Goal: Find specific page/section: Find specific page/section

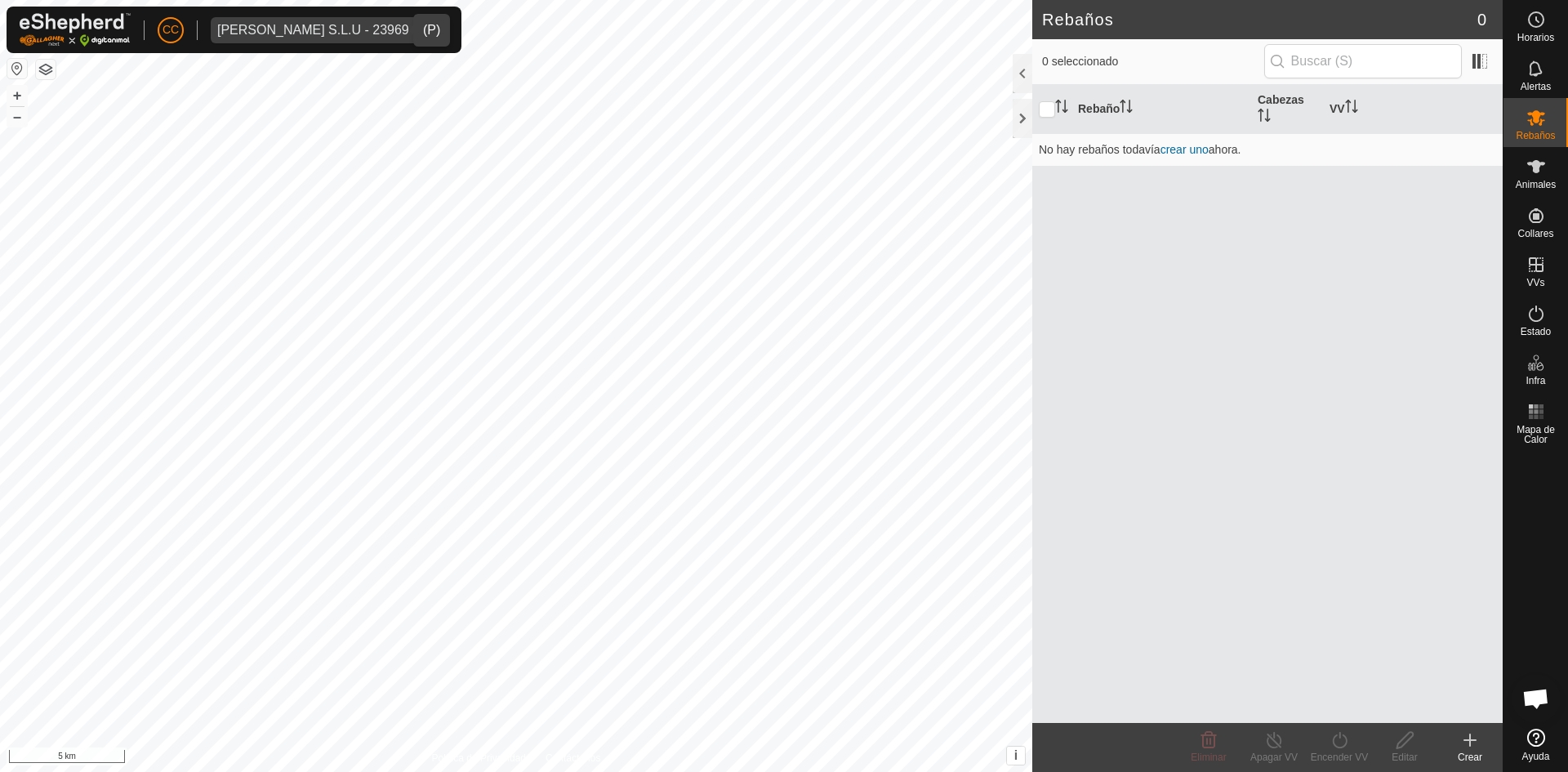
click at [290, 36] on span "[PERSON_NAME] S.L.U - 23969" at bounding box center [313, 29] width 205 height 26
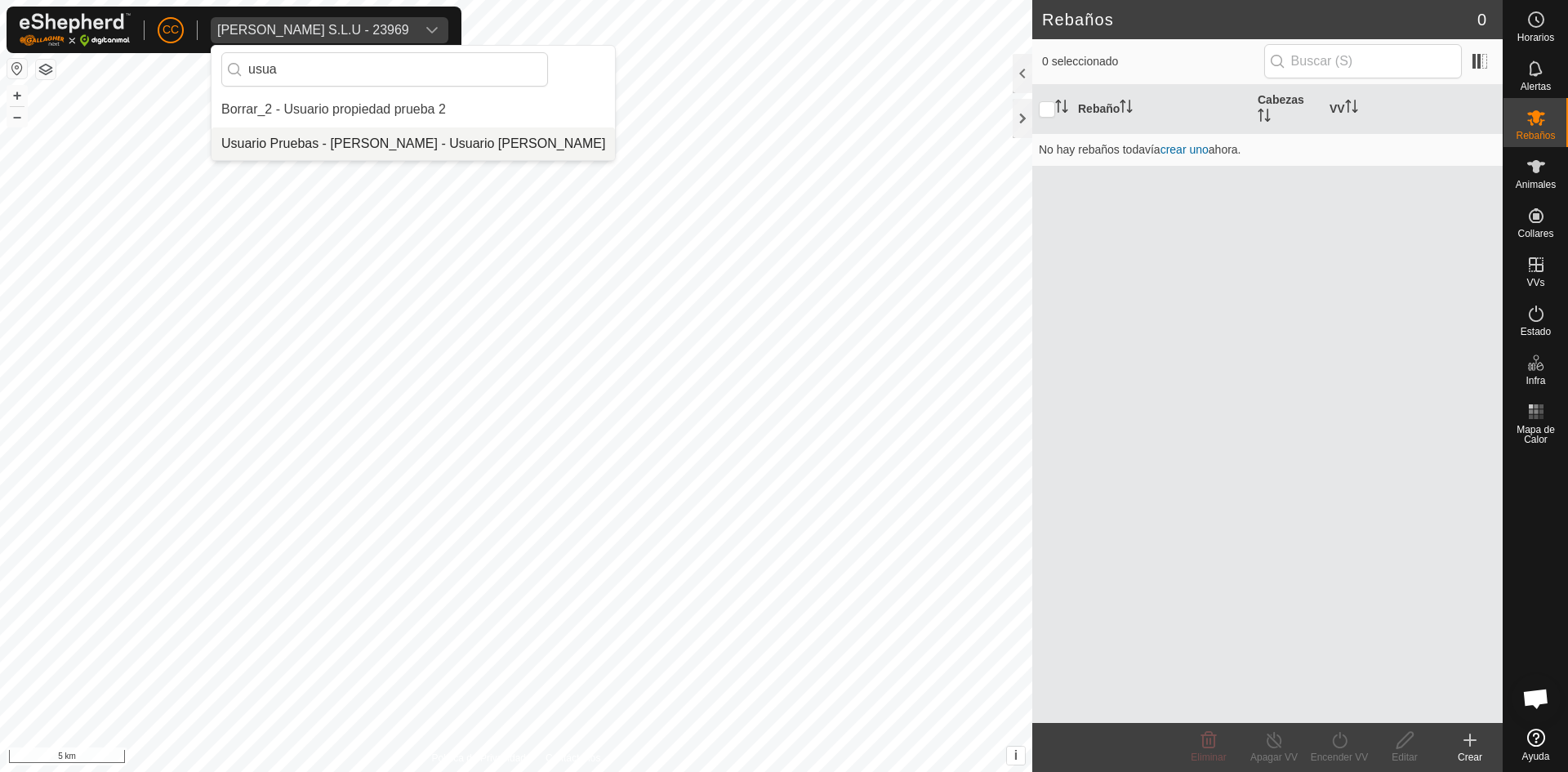
type input "usua"
click at [341, 147] on li "Usuario Pruebas - [PERSON_NAME] - Usuario [PERSON_NAME]" at bounding box center [413, 143] width 403 height 33
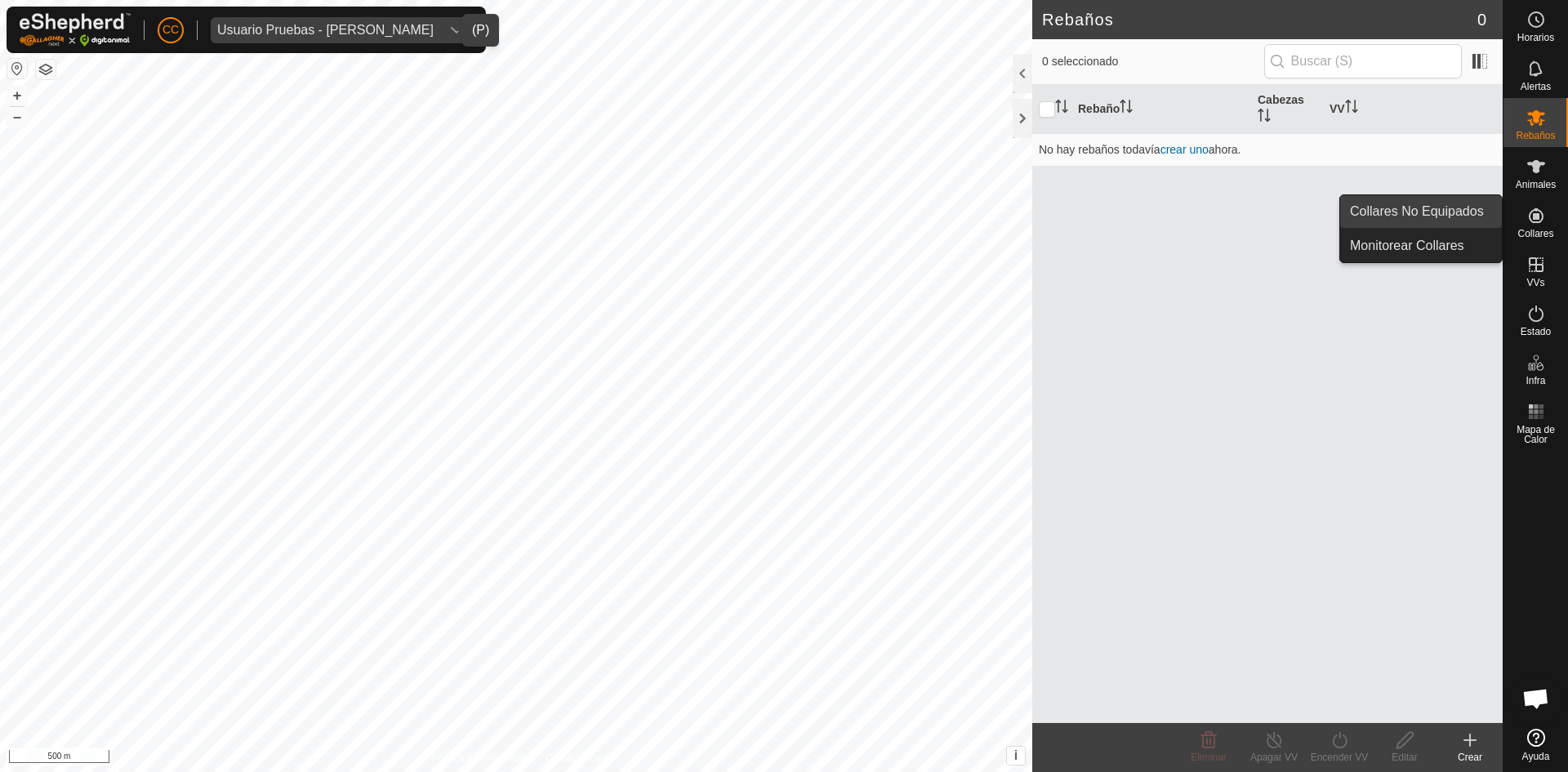
click at [1476, 210] on link "Collares No Equipados" at bounding box center [1421, 211] width 162 height 33
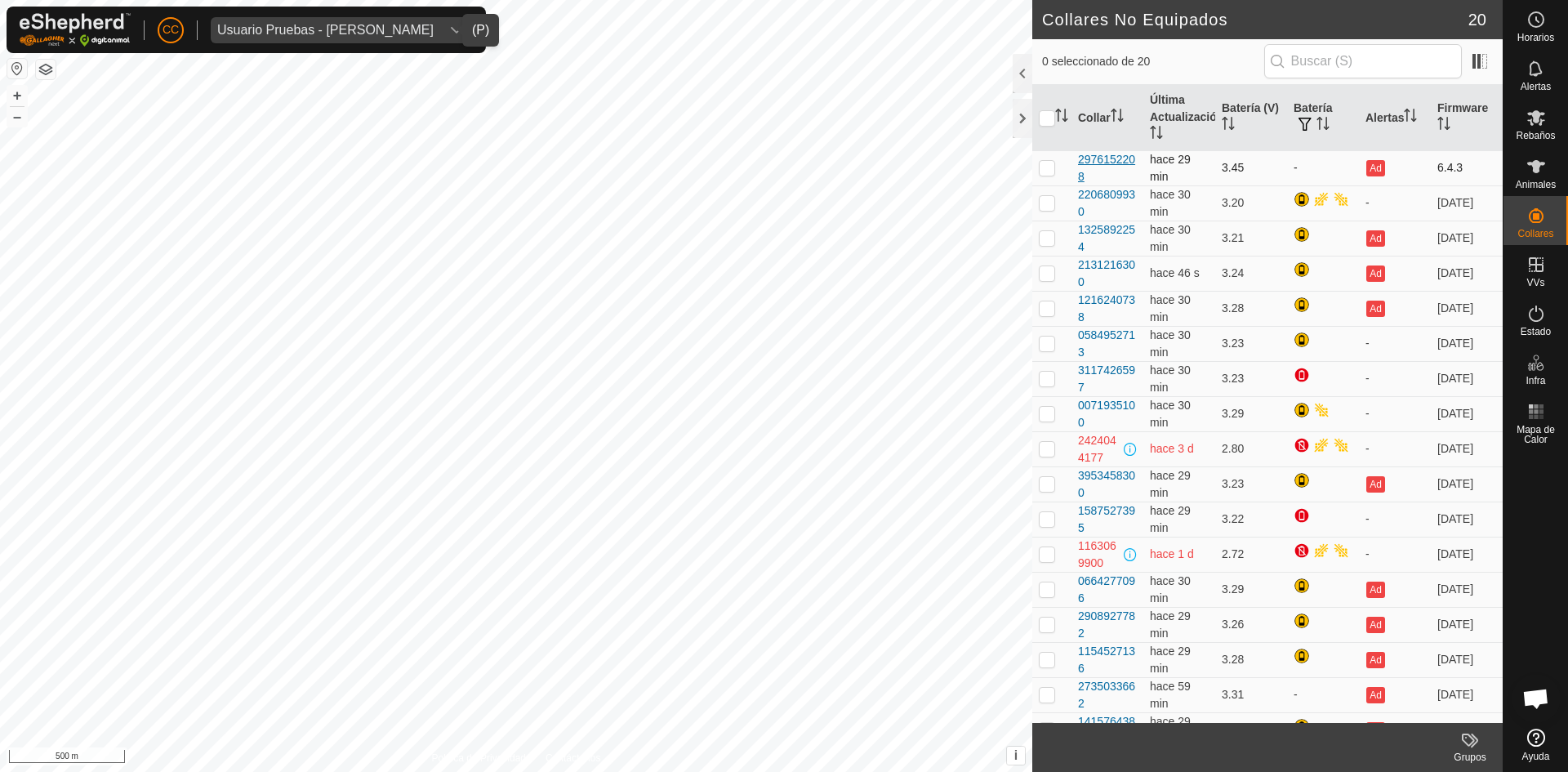
click at [1091, 167] on div "2976152208" at bounding box center [1108, 168] width 59 height 35
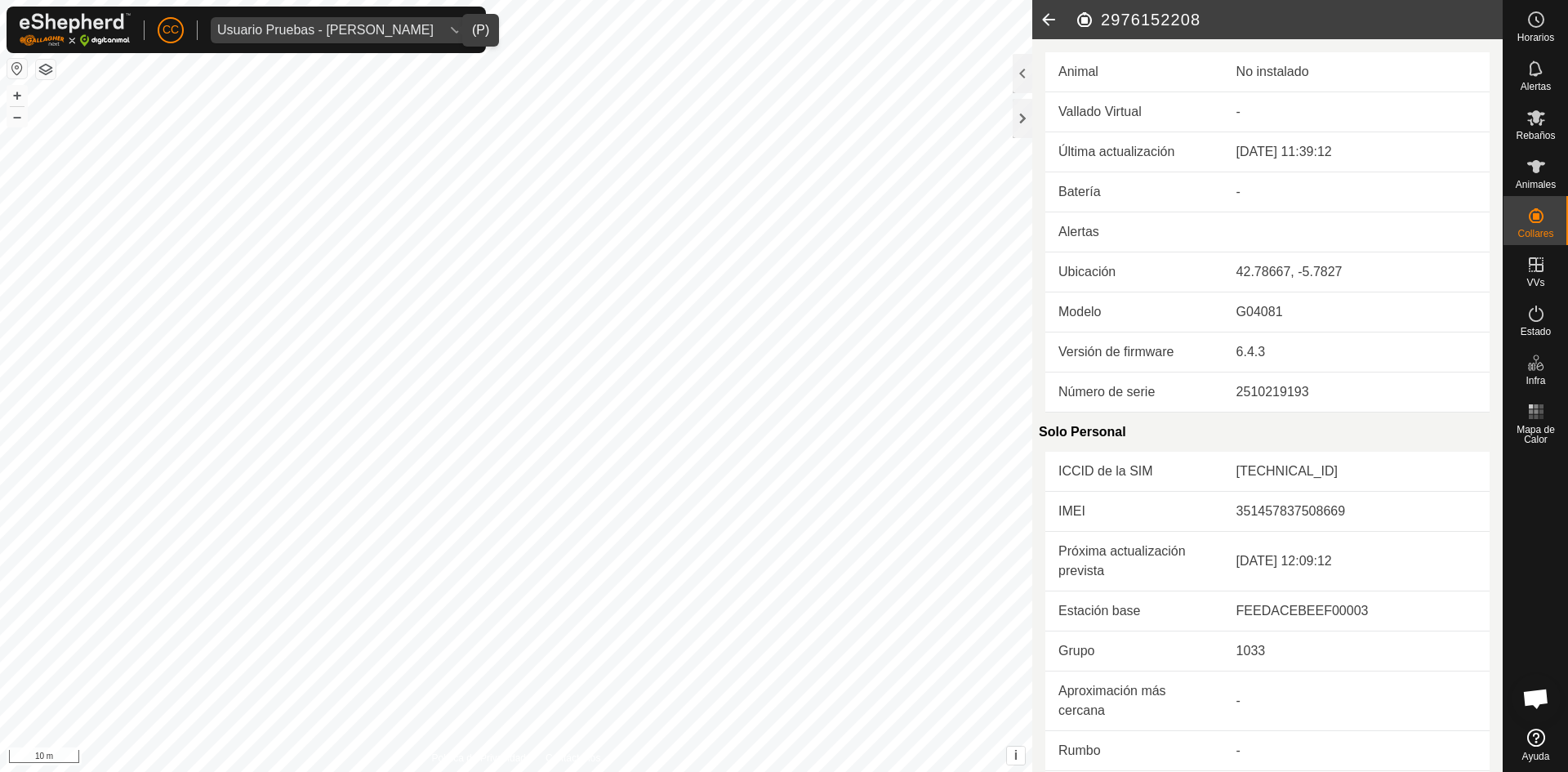
click at [1052, 21] on icon at bounding box center [1048, 20] width 33 height 39
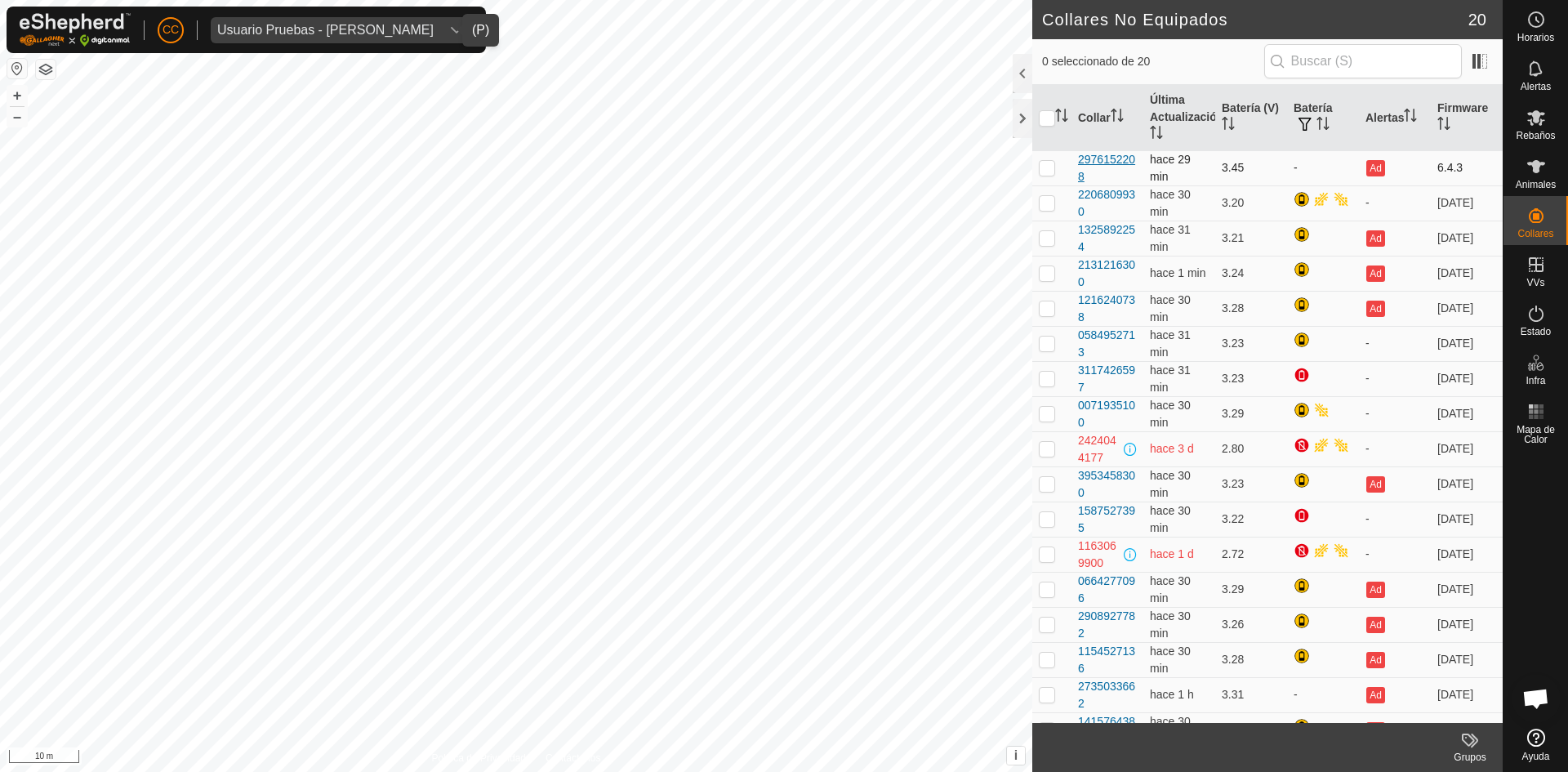
click at [1107, 155] on div "2976152208" at bounding box center [1108, 168] width 59 height 35
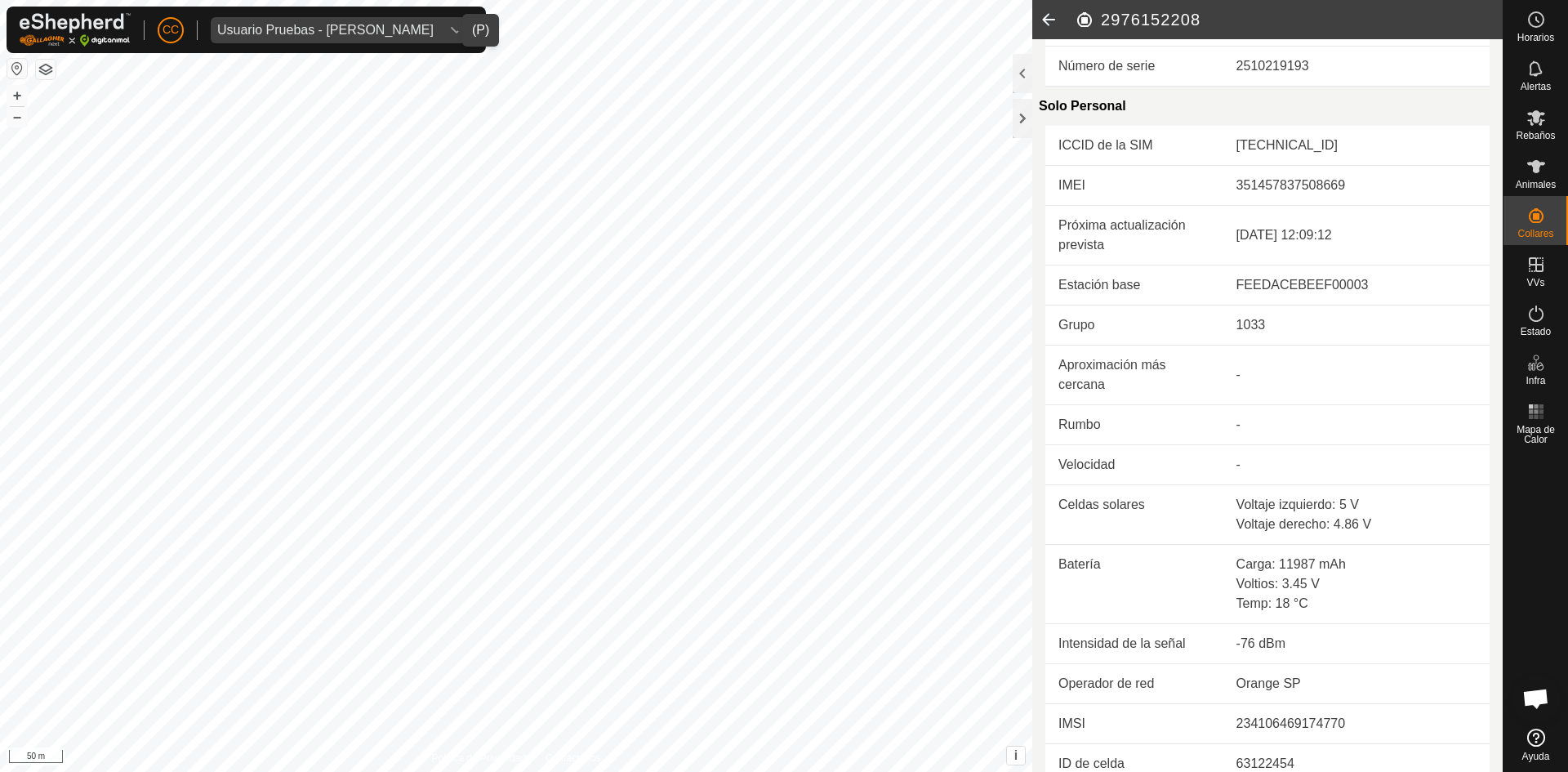
scroll to position [327, 0]
click at [1029, 71] on div at bounding box center [1023, 74] width 20 height 39
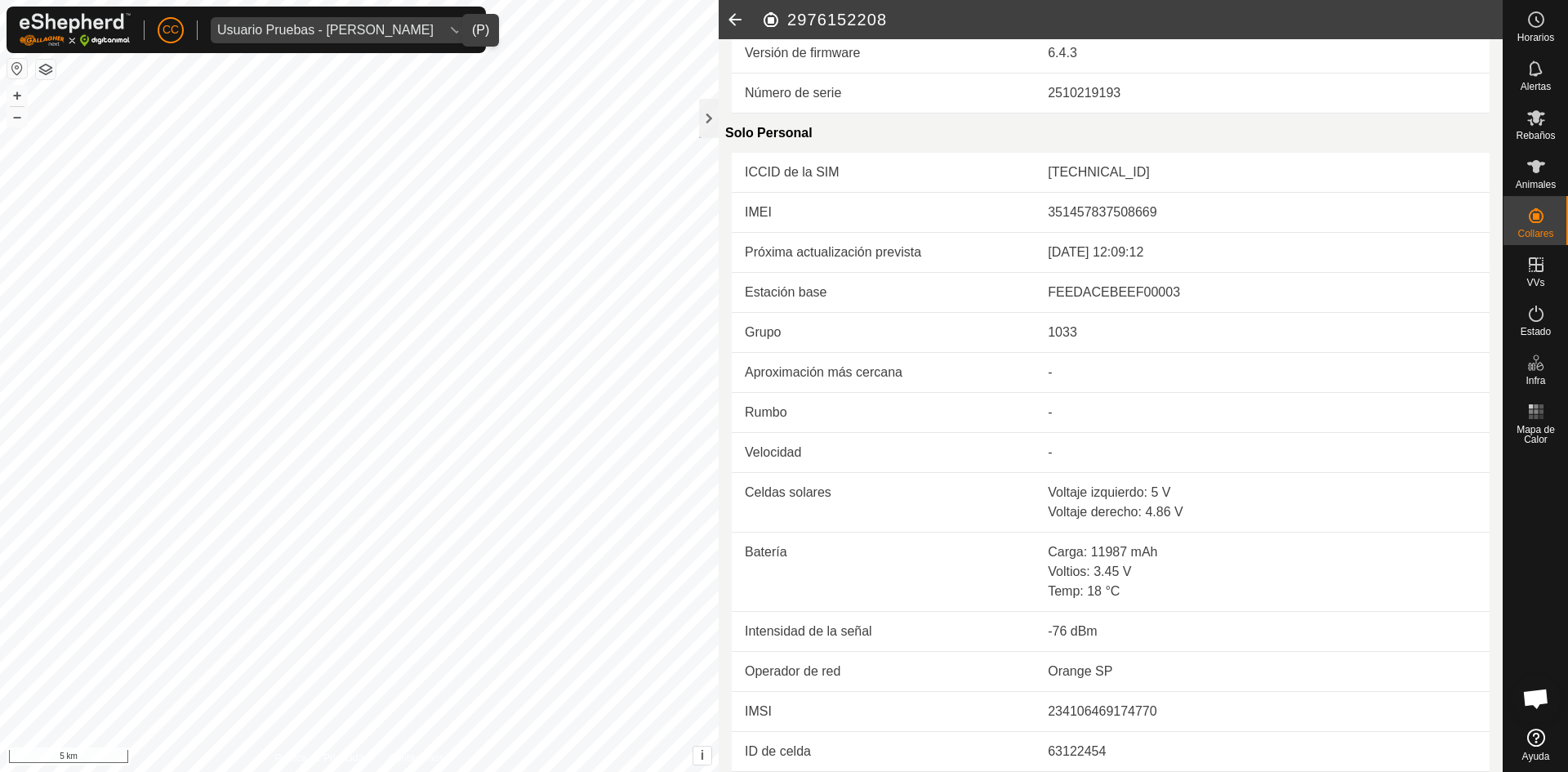
scroll to position [298, 0]
click at [716, 116] on div at bounding box center [709, 118] width 20 height 39
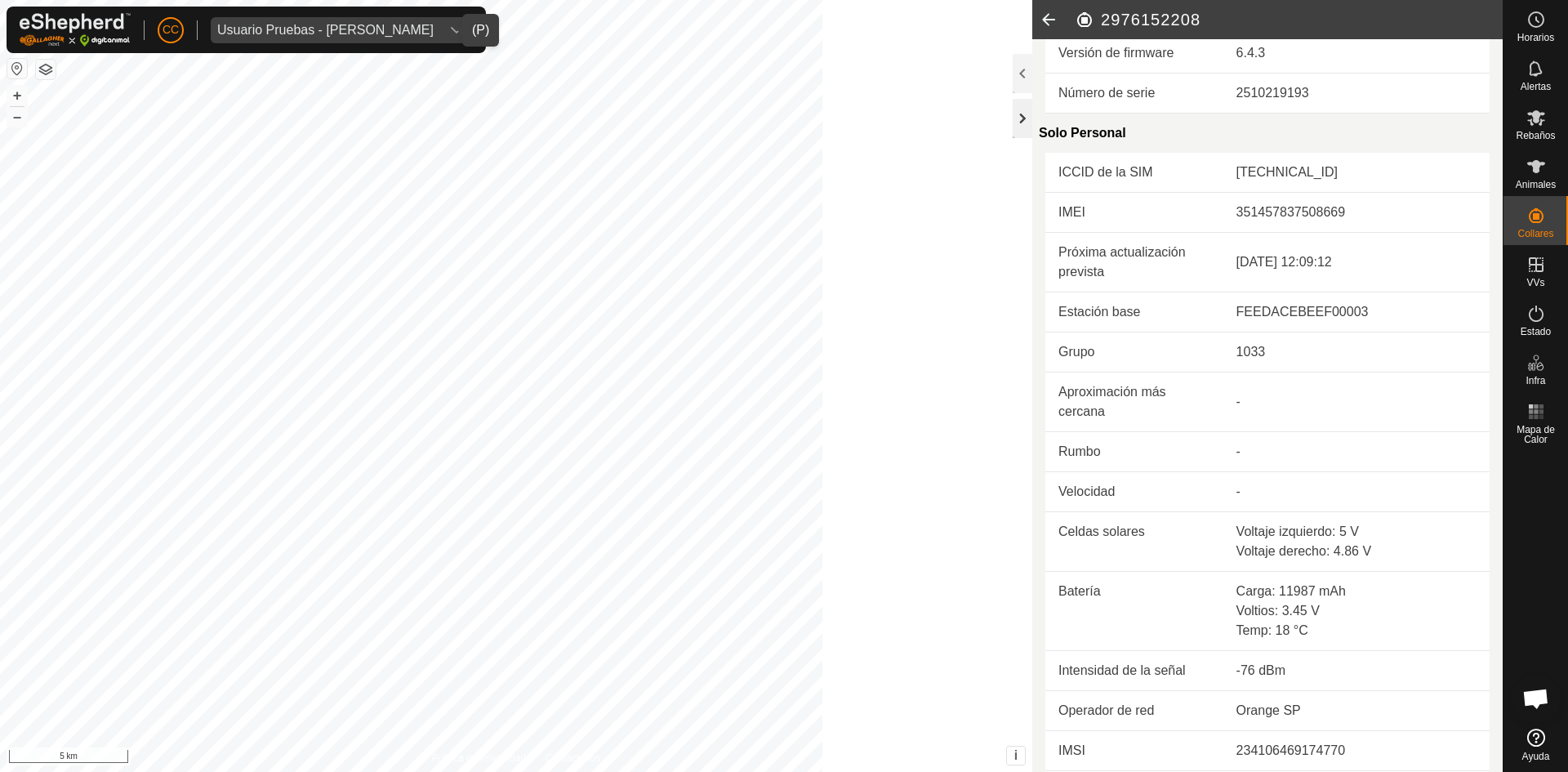
scroll to position [327, 0]
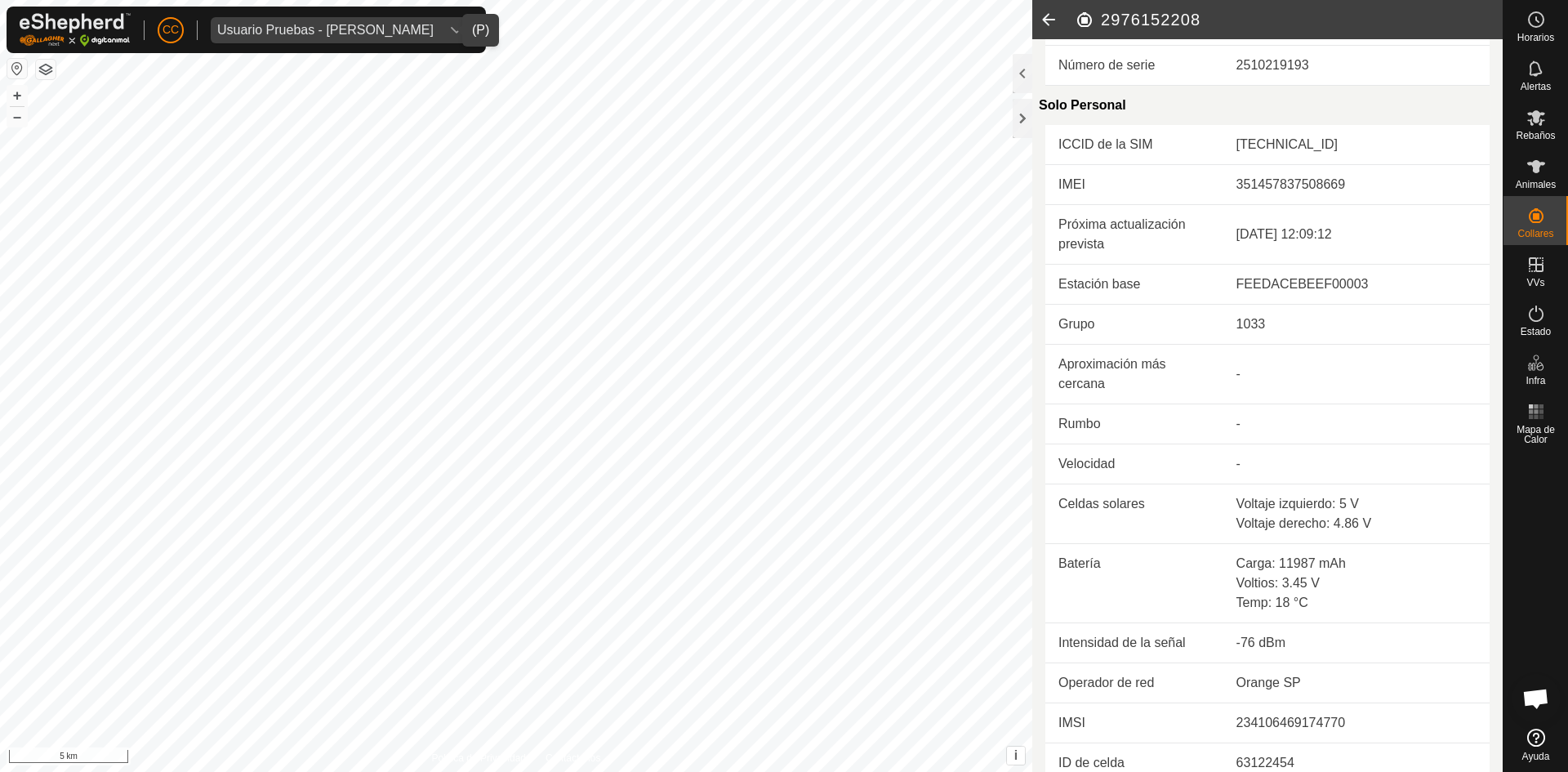
click at [1054, 20] on icon at bounding box center [1048, 20] width 33 height 39
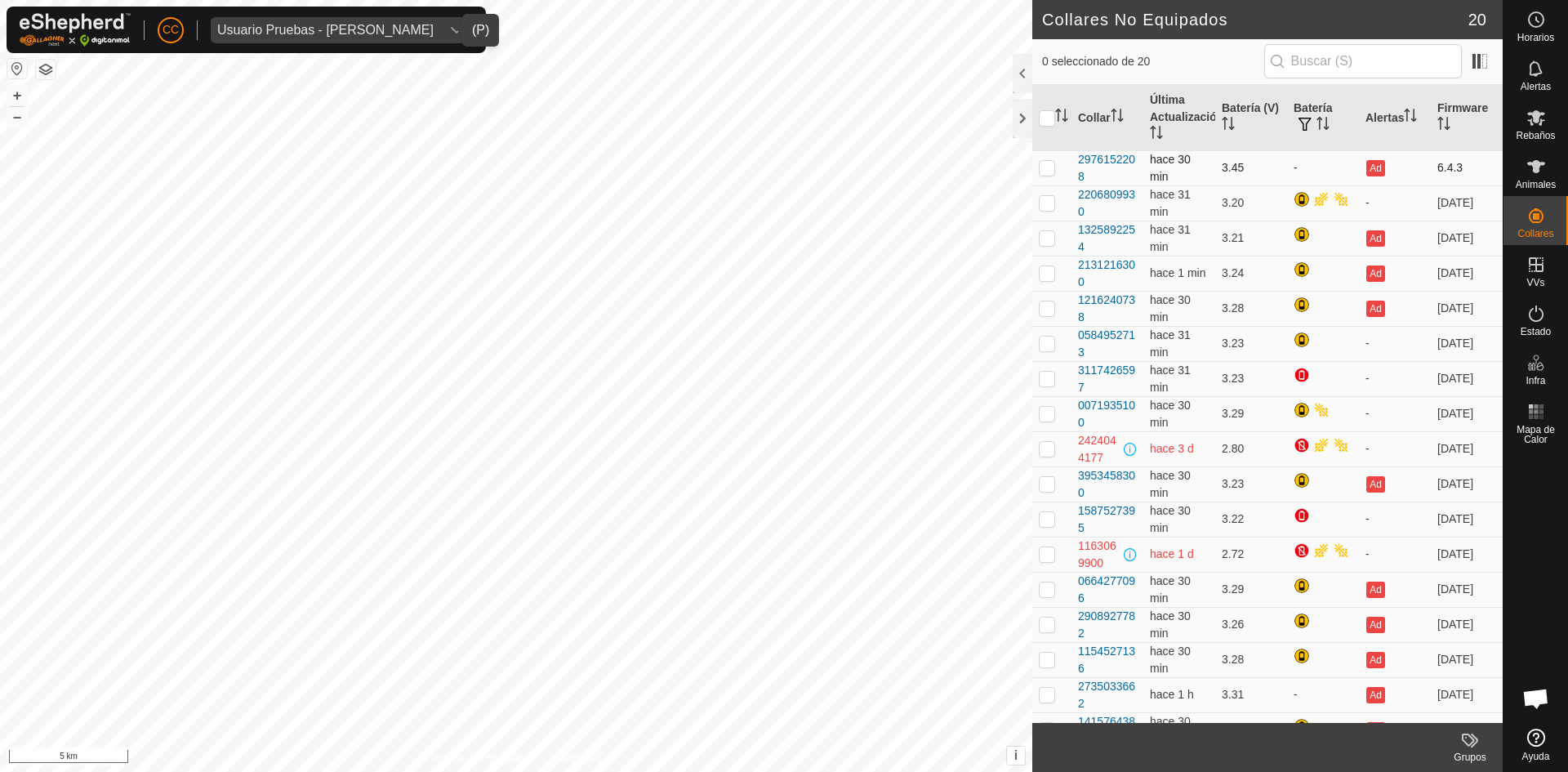
click at [1048, 172] on p-checkbox at bounding box center [1047, 167] width 16 height 13
checkbox input "true"
click at [370, 43] on span "Usuario Pruebas - [PERSON_NAME]" at bounding box center [325, 29] width 229 height 26
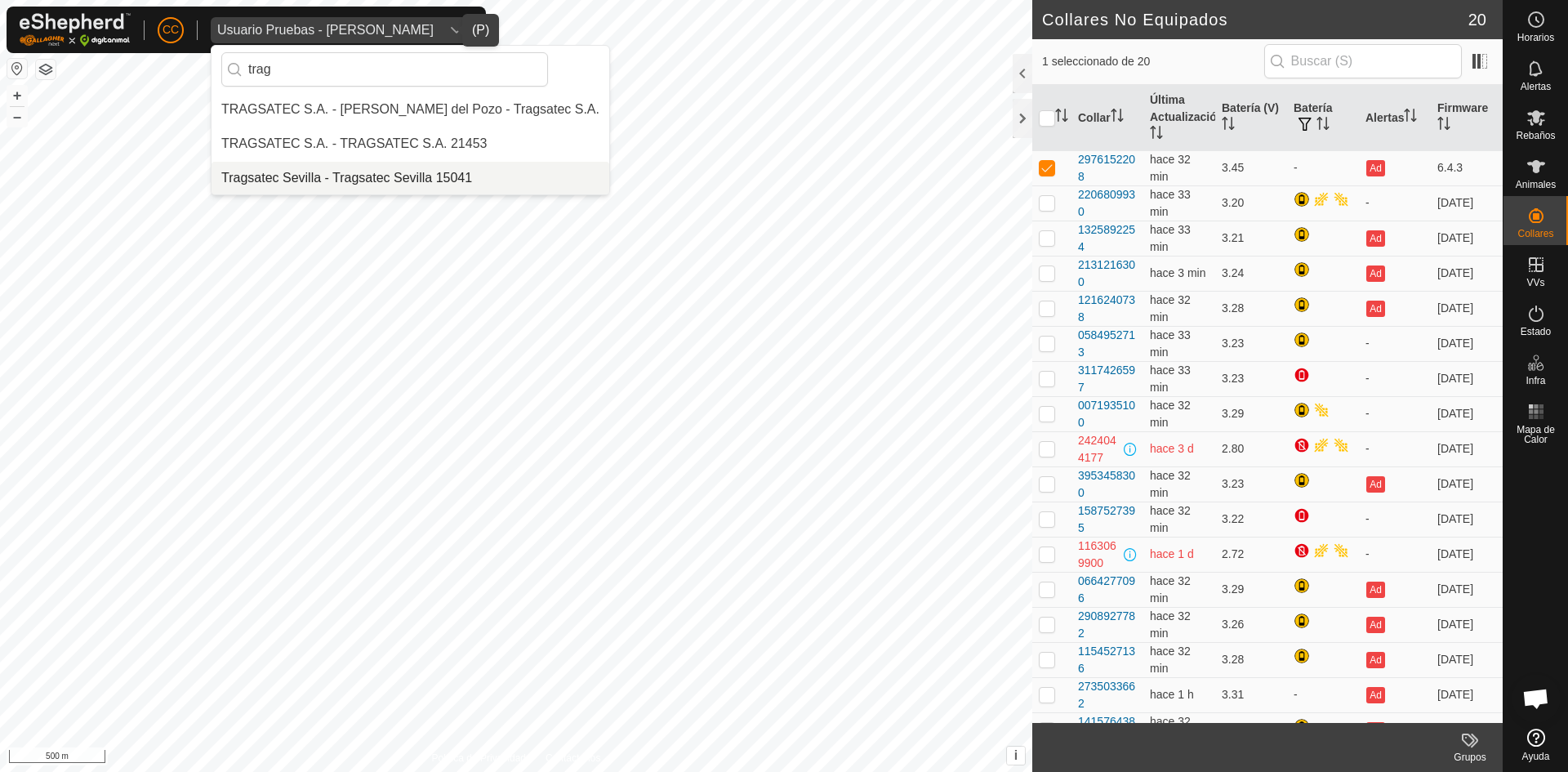
type input "trag"
click at [350, 170] on li "Tragsatec Sevilla - Tragsatec Sevilla 15041" at bounding box center [410, 178] width 398 height 33
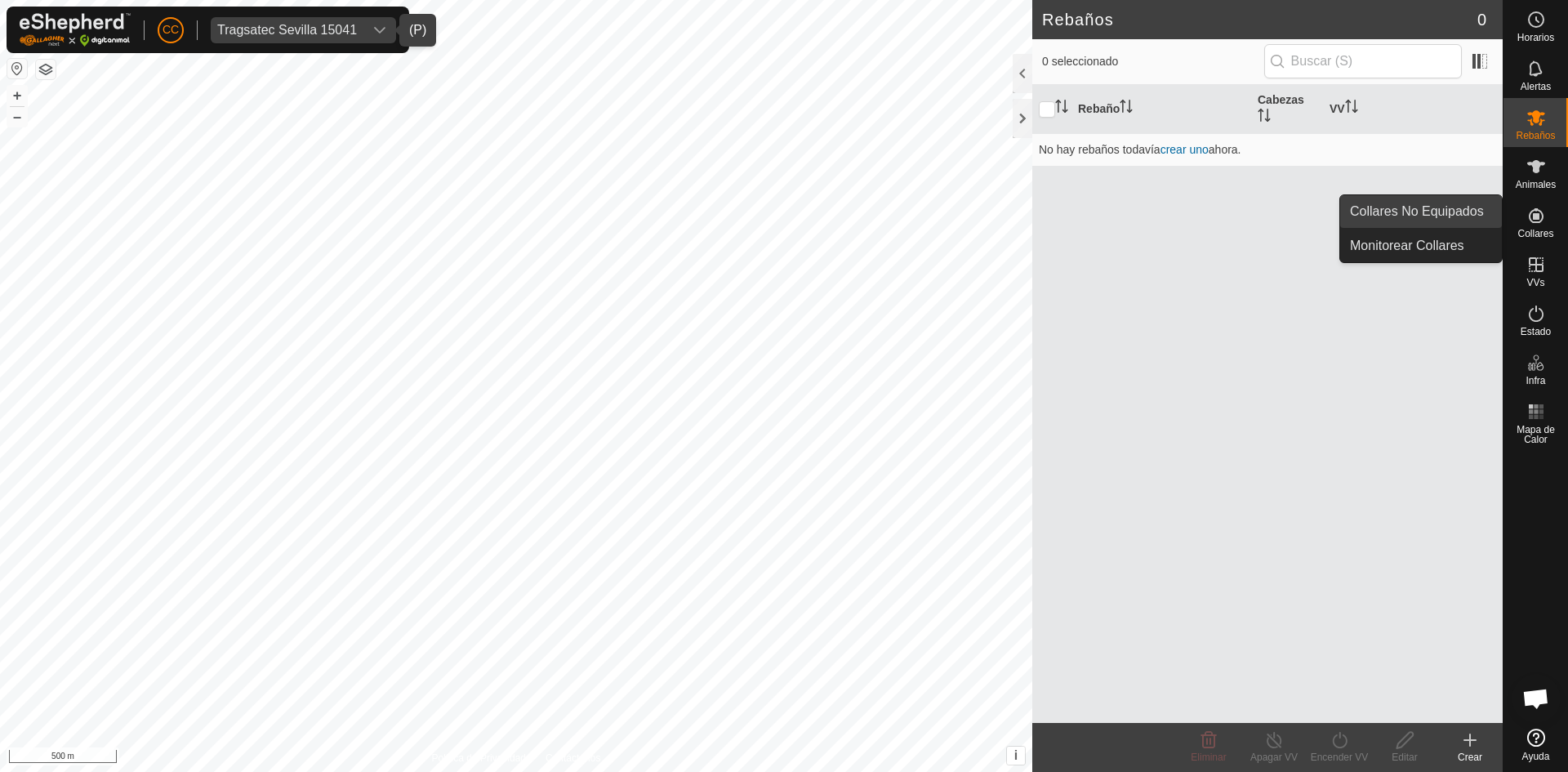
click at [1469, 216] on link "Collares No Equipados" at bounding box center [1421, 211] width 162 height 33
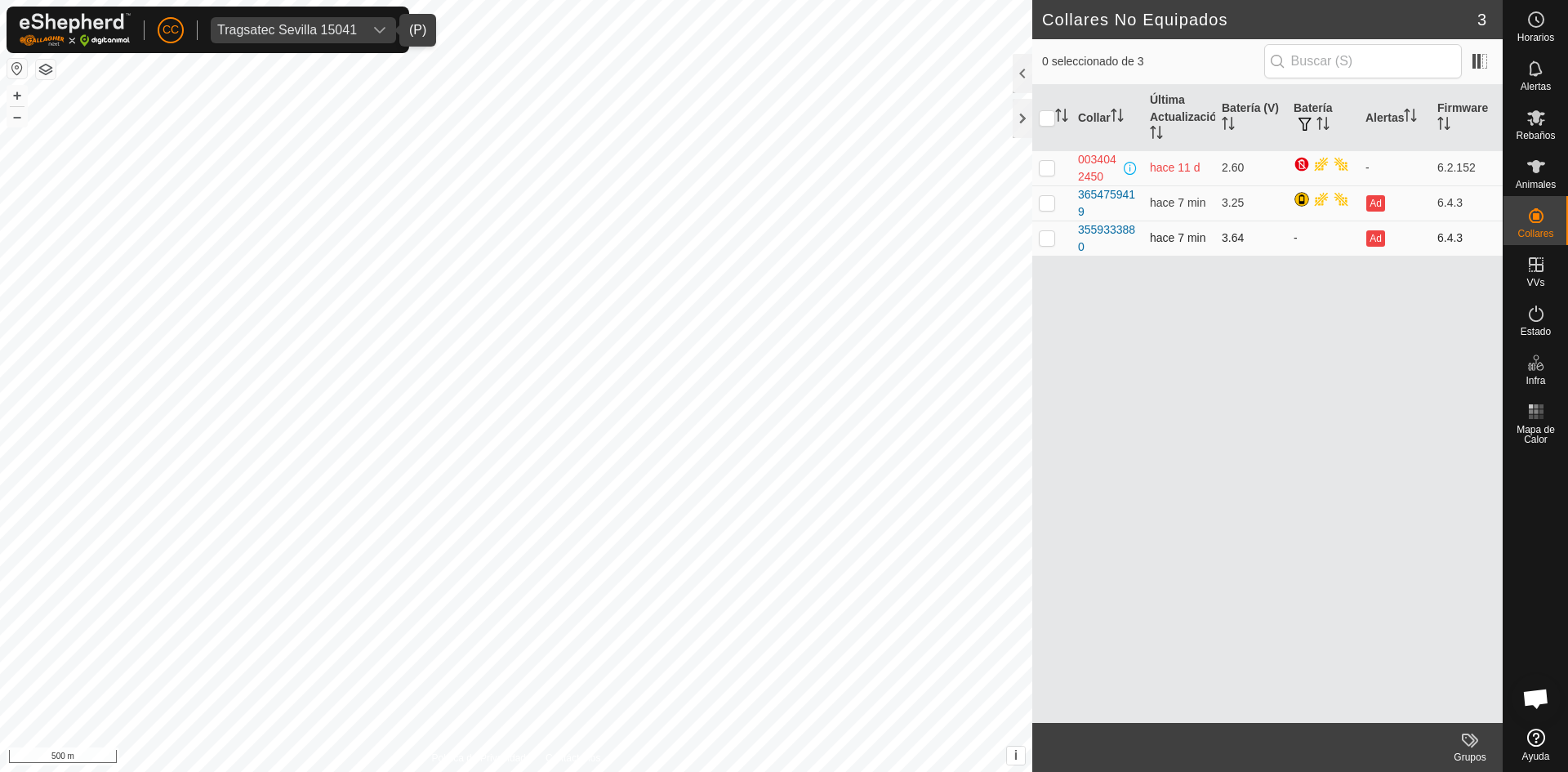
click at [1049, 234] on p-checkbox at bounding box center [1047, 237] width 16 height 13
checkbox input "true"
click at [278, 30] on div "Tragsatec Sevilla 15041" at bounding box center [287, 30] width 139 height 13
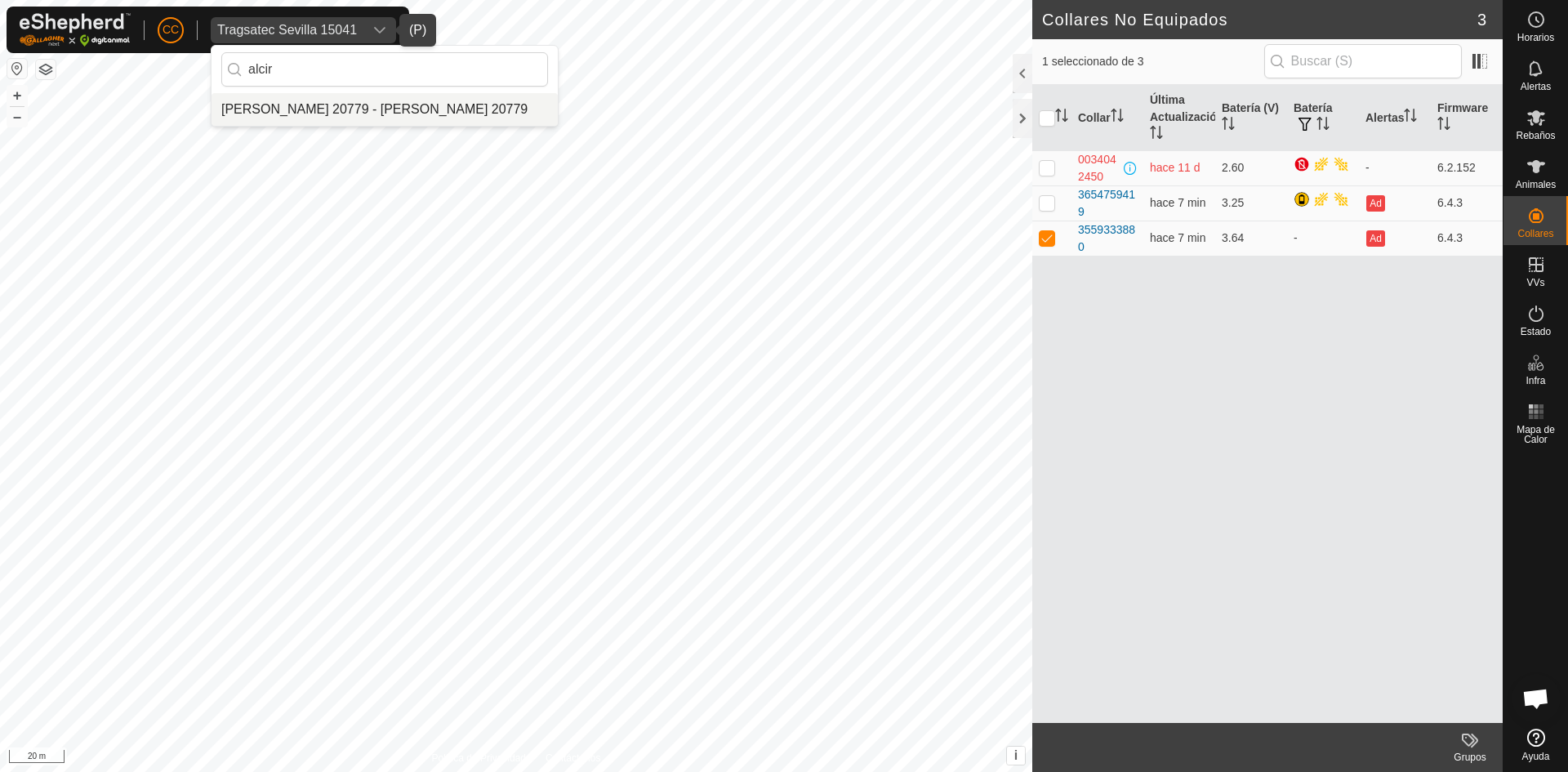
type input "alcir"
click at [314, 103] on li "[PERSON_NAME] 20779 - [PERSON_NAME] 20779" at bounding box center [385, 109] width 346 height 33
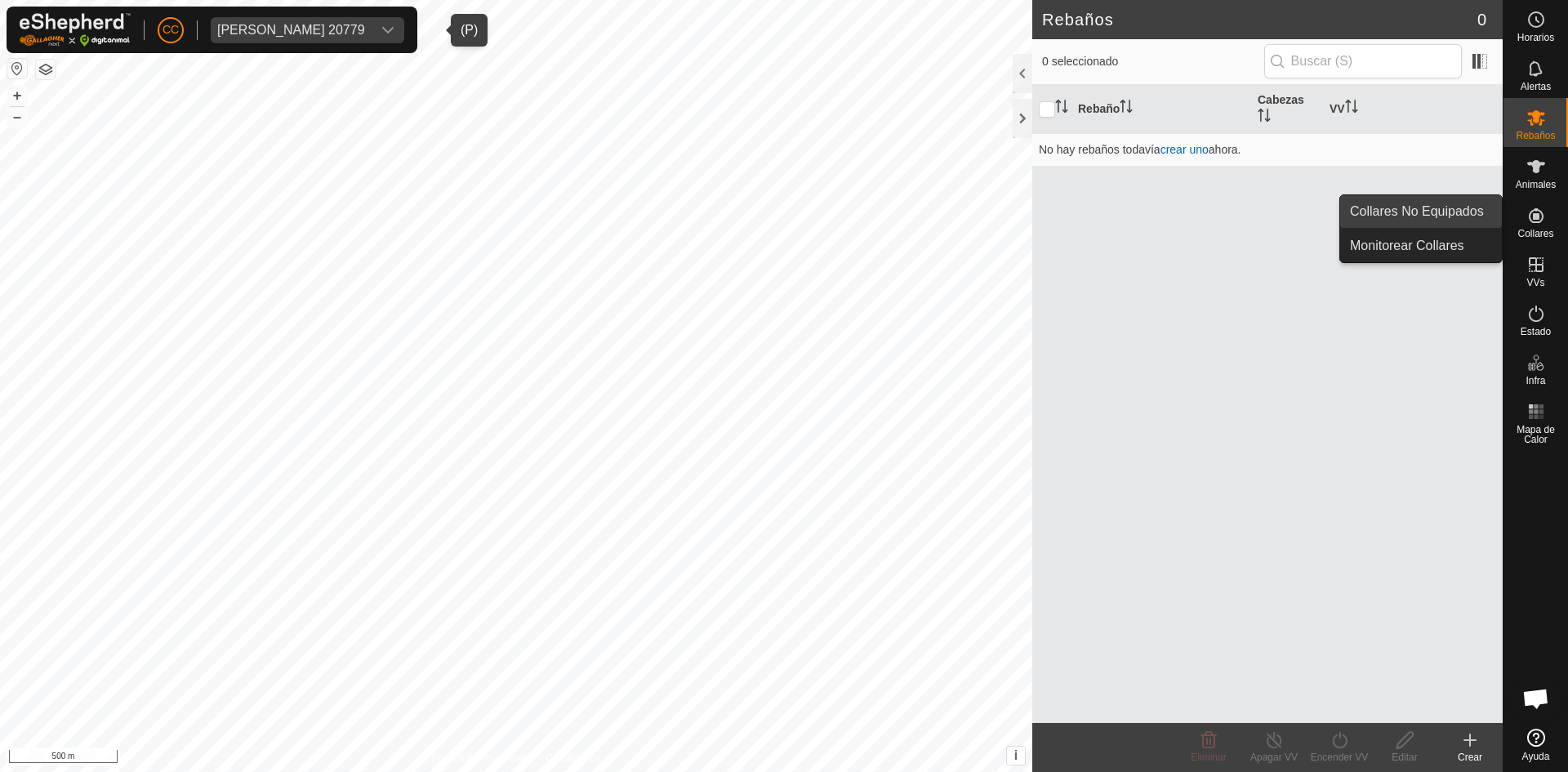
click at [1481, 209] on link "Collares No Equipados" at bounding box center [1421, 211] width 162 height 33
